Goal: Task Accomplishment & Management: Manage account settings

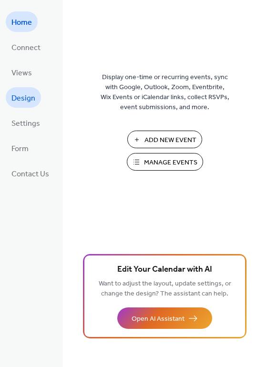
click at [28, 99] on span "Design" at bounding box center [23, 98] width 24 height 15
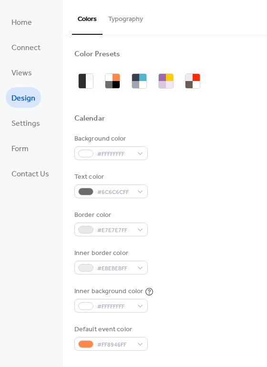
click at [123, 18] on button "Typography" at bounding box center [126, 17] width 46 height 34
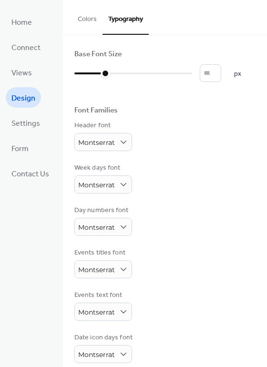
scroll to position [54, 0]
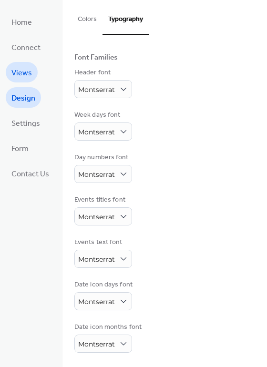
click at [18, 70] on span "Views" at bounding box center [21, 73] width 21 height 15
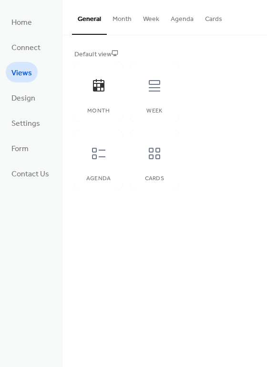
click at [108, 21] on button "Month" at bounding box center [122, 17] width 31 height 34
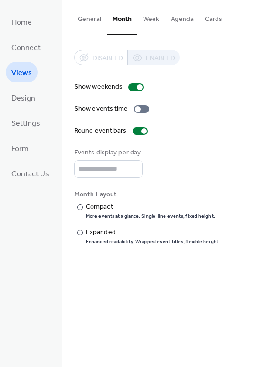
click at [148, 17] on button "Week" at bounding box center [151, 17] width 28 height 34
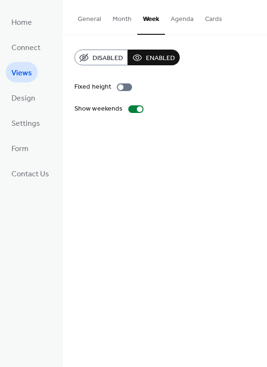
click at [186, 17] on button "Agenda" at bounding box center [182, 17] width 34 height 34
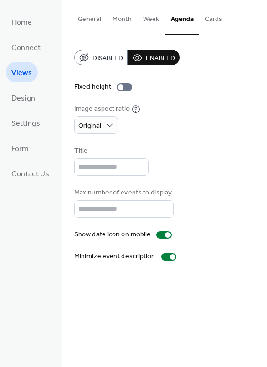
click at [211, 18] on button "Cards" at bounding box center [213, 17] width 29 height 34
